Goal: Information Seeking & Learning: Learn about a topic

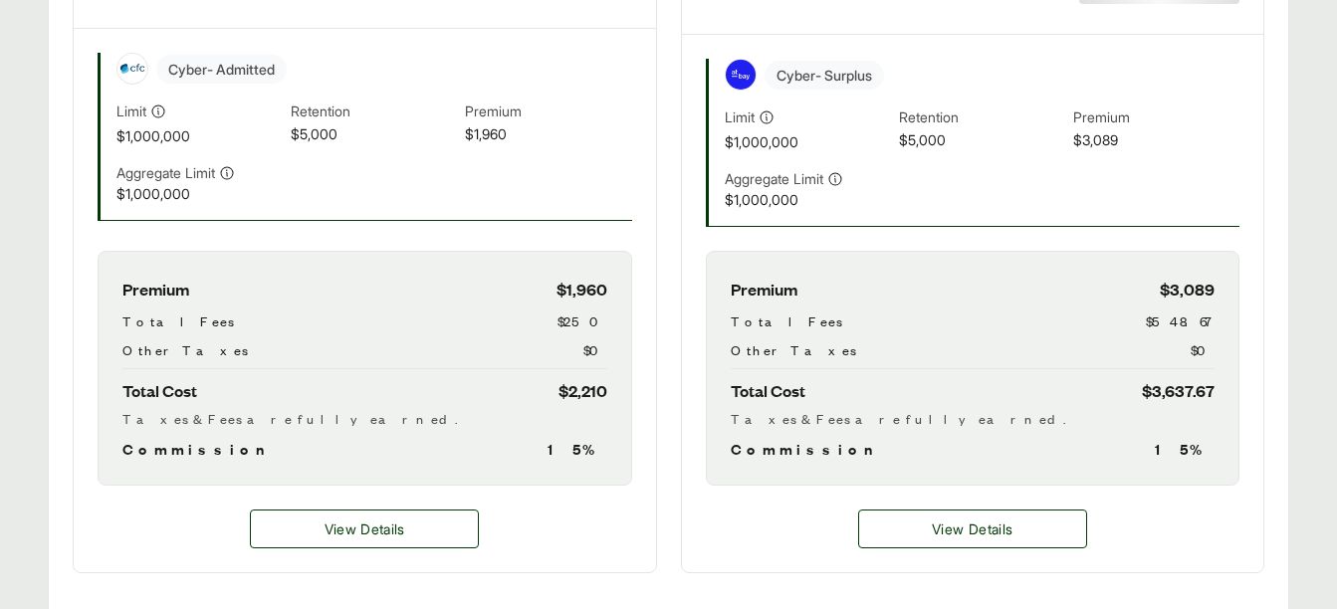
scroll to position [669, 0]
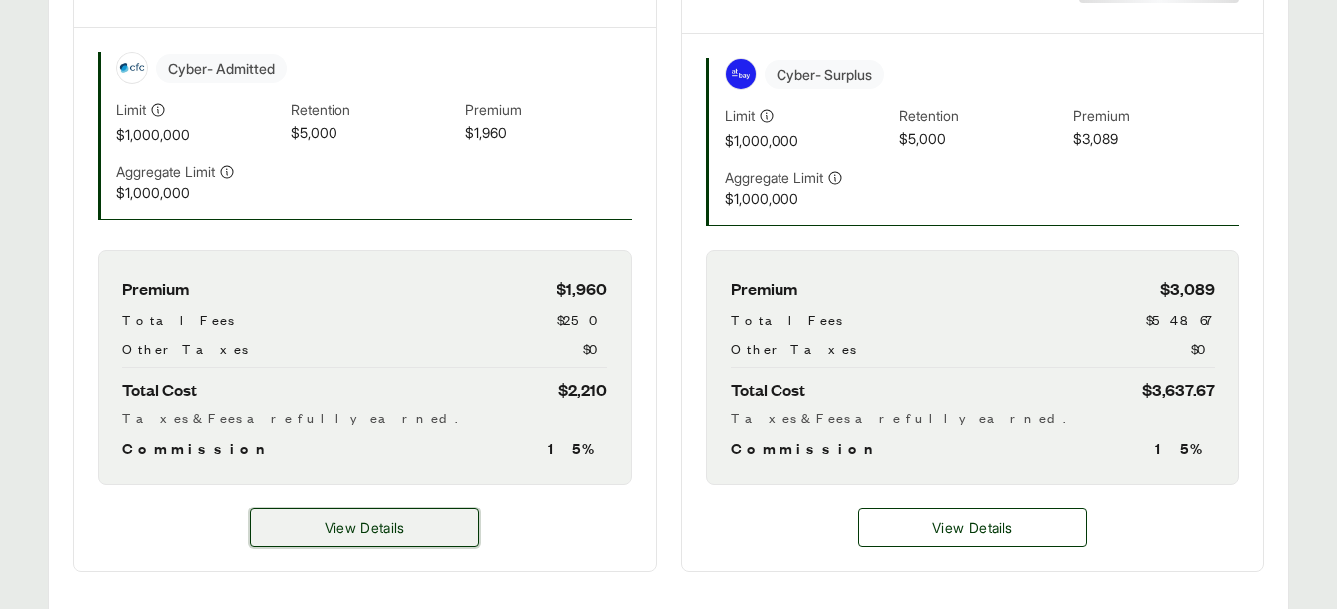
click at [421, 515] on button "View Details" at bounding box center [364, 528] width 229 height 39
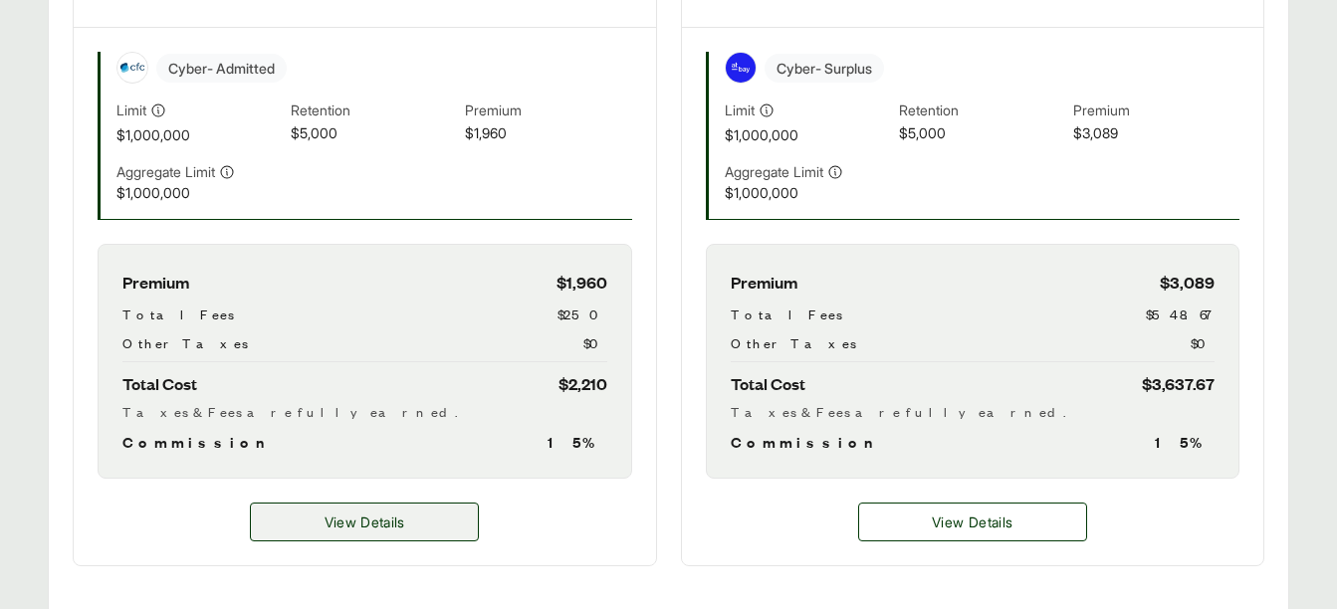
click at [403, 514] on span "View Details" at bounding box center [364, 522] width 81 height 21
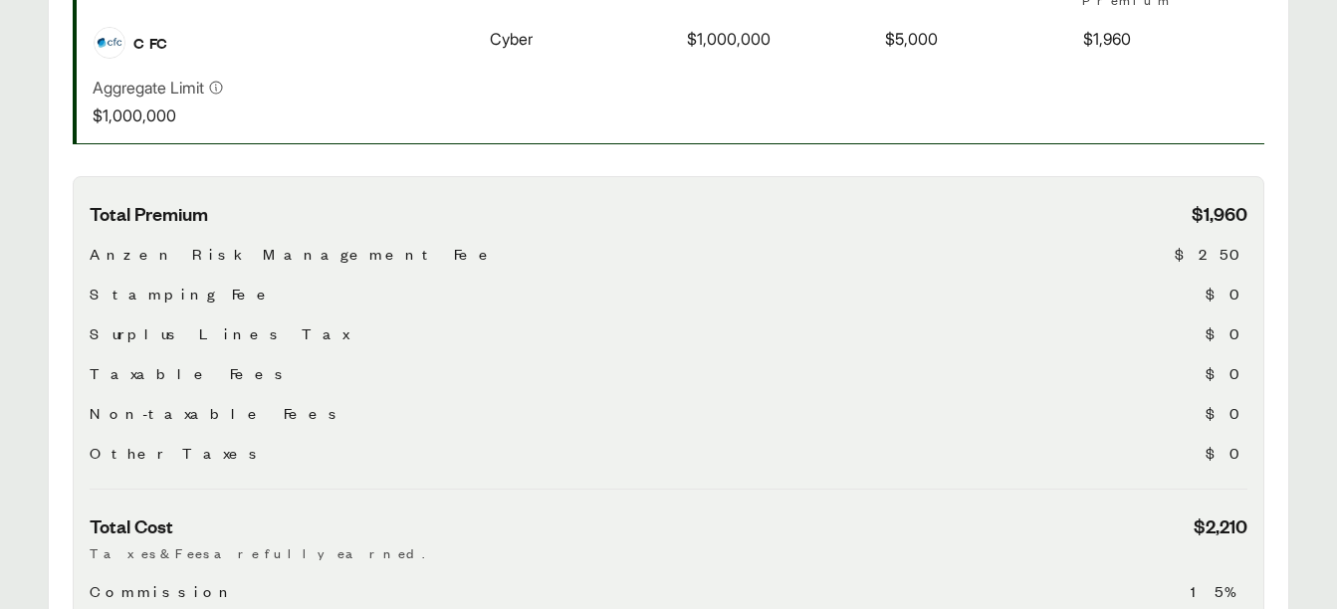
scroll to position [538, 0]
click at [995, 412] on div "Total Premium $1,960 Anzen Risk Management Fee $250 Stamping Fee $0 Surplus Lin…" at bounding box center [669, 344] width 1158 height 289
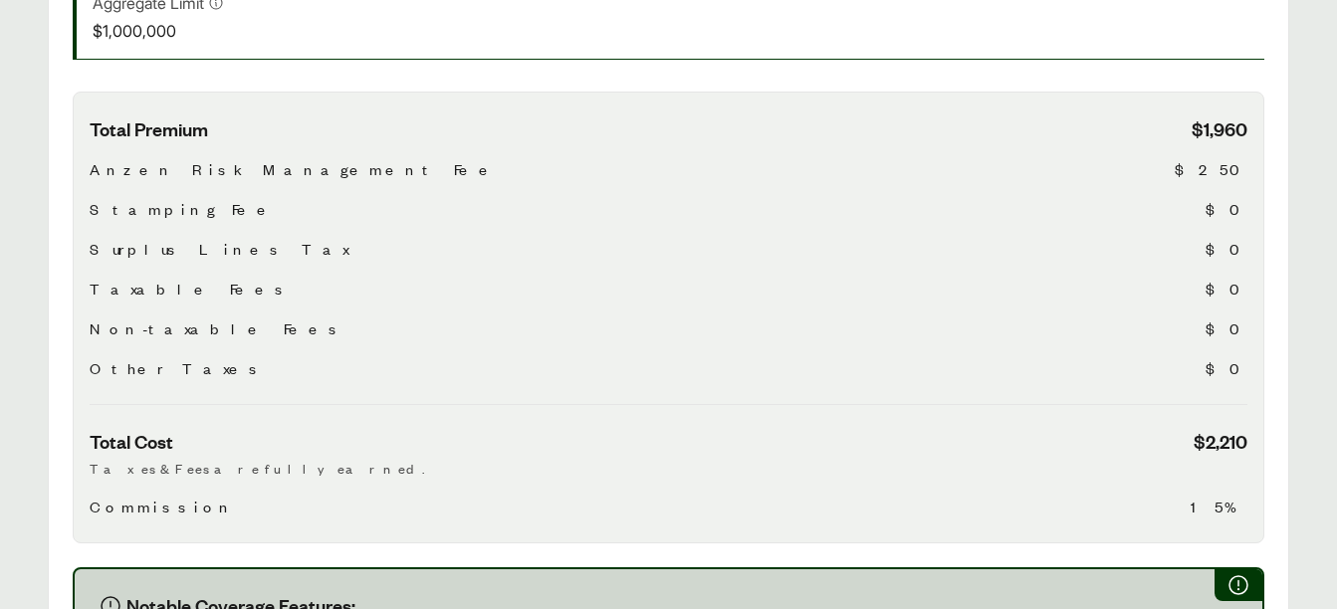
scroll to position [622, 0]
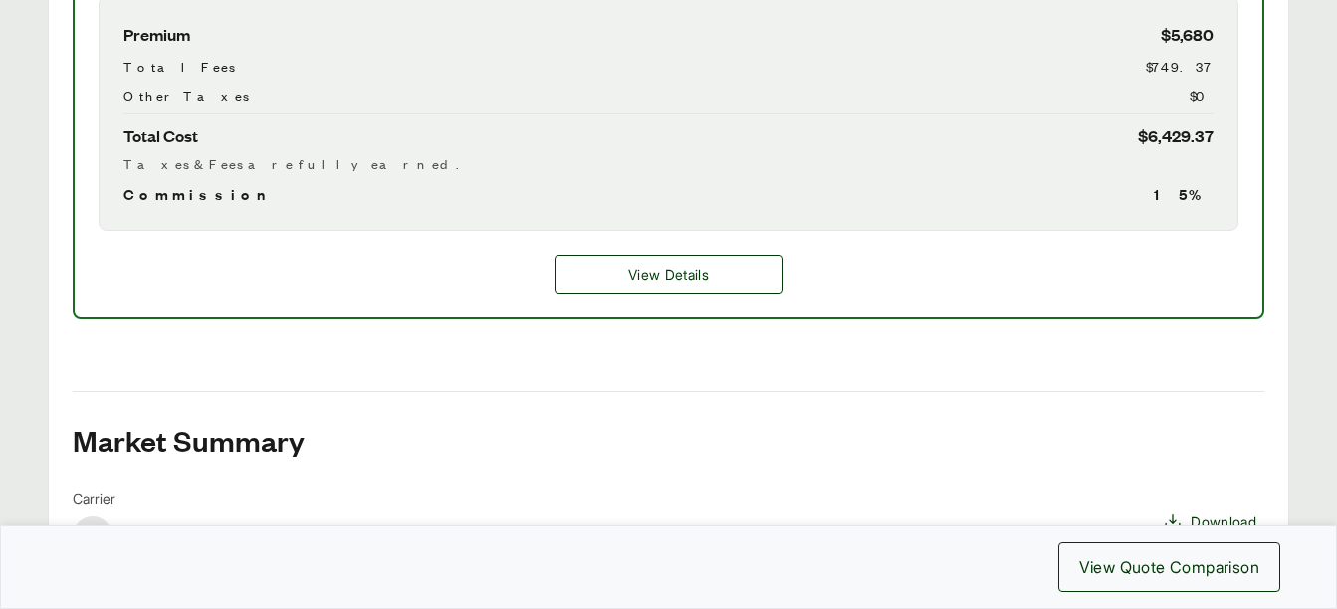
scroll to position [1013, 0]
click at [707, 277] on span "View Details" at bounding box center [668, 273] width 81 height 21
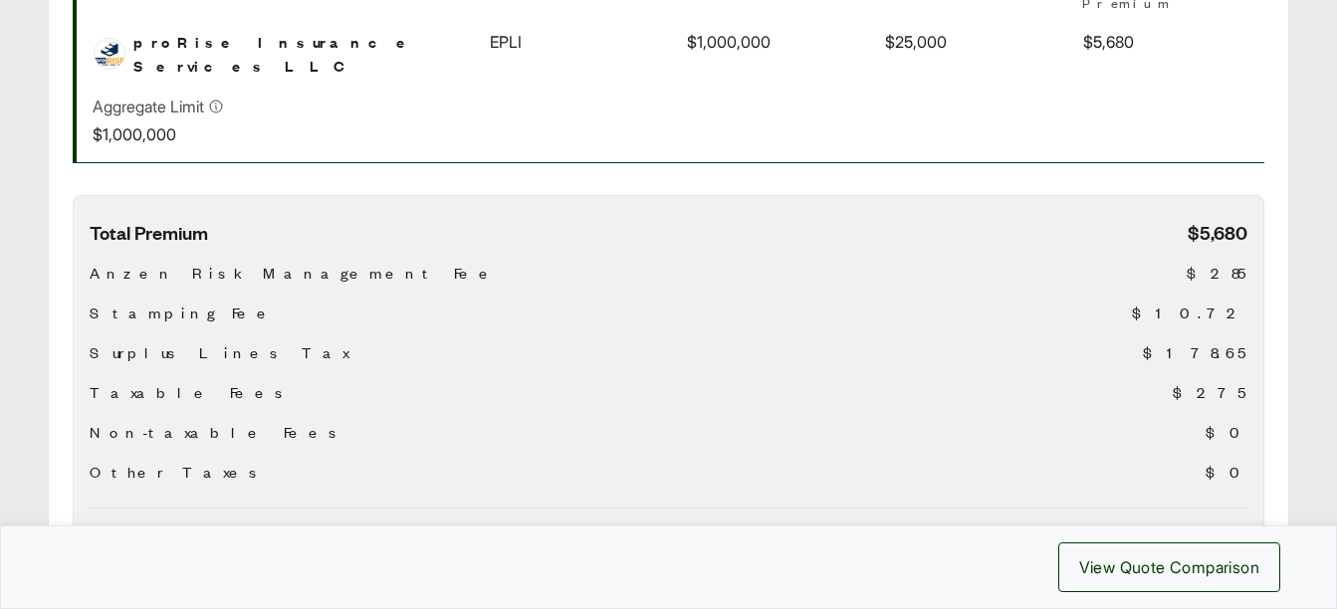
scroll to position [725, 0]
